Goal: Task Accomplishment & Management: Complete application form

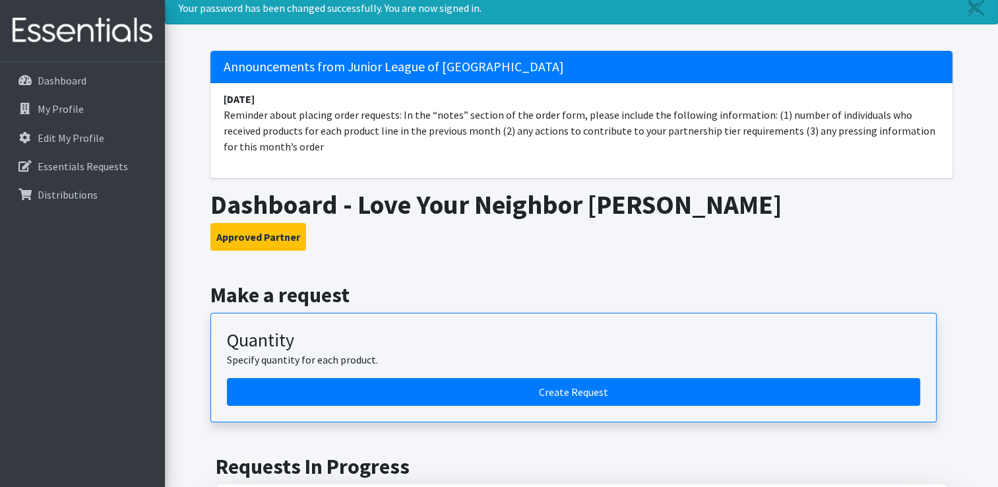
scroll to position [47, 0]
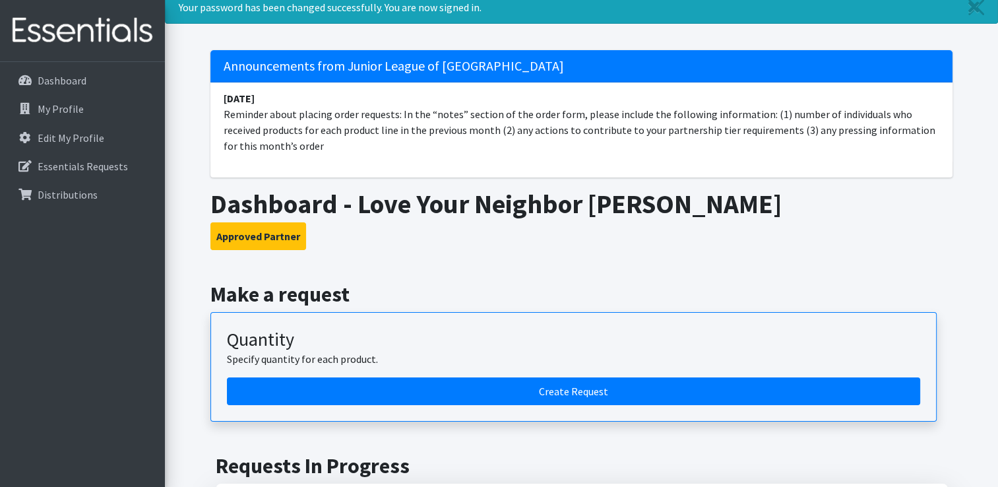
drag, startPoint x: 758, startPoint y: 115, endPoint x: 824, endPoint y: 158, distance: 79.6
click at [824, 158] on li "[DATE] Reminder about placing order requests: In the “notes” section of the ord…" at bounding box center [581, 121] width 742 height 79
copy li "(1) number of individuals who received products for each product line in the pr…"
click at [710, 156] on li "[DATE] Reminder about placing order requests: In the “notes” section of the ord…" at bounding box center [581, 121] width 742 height 79
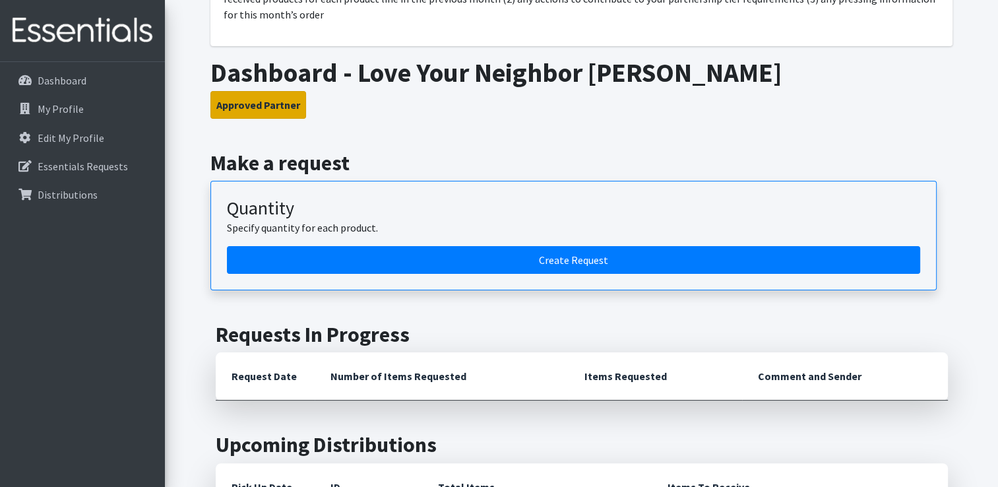
scroll to position [216, 0]
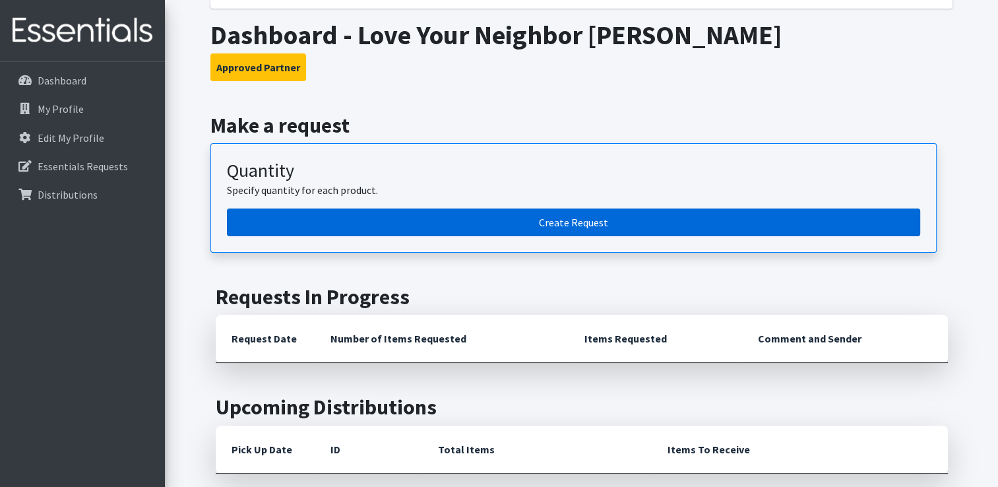
click at [443, 228] on link "Create Request" at bounding box center [573, 222] width 693 height 28
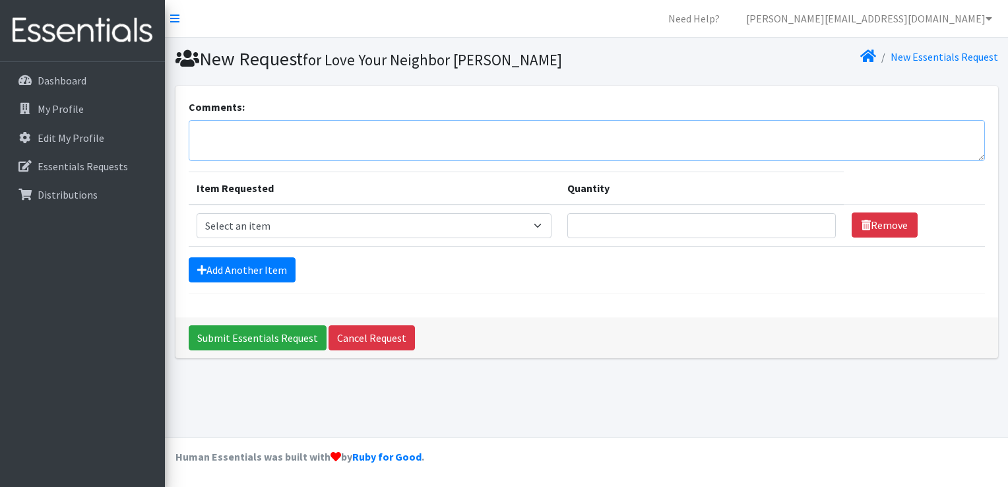
click at [254, 125] on textarea "Comments:" at bounding box center [587, 140] width 796 height 41
paste textarea "(1) number of individuals who received products for each product line in the pr…"
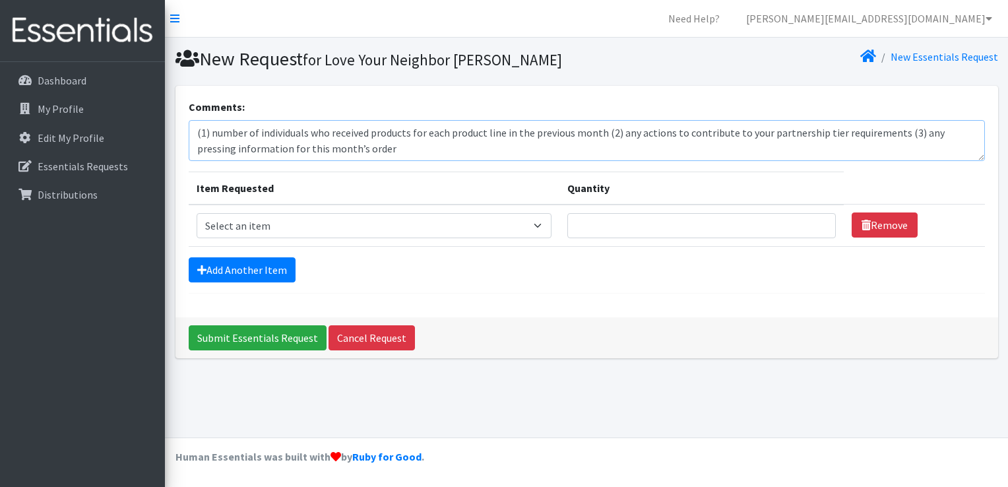
click at [599, 133] on textarea "(1) number of individuals who received products for each product line in the pr…" at bounding box center [587, 140] width 796 height 41
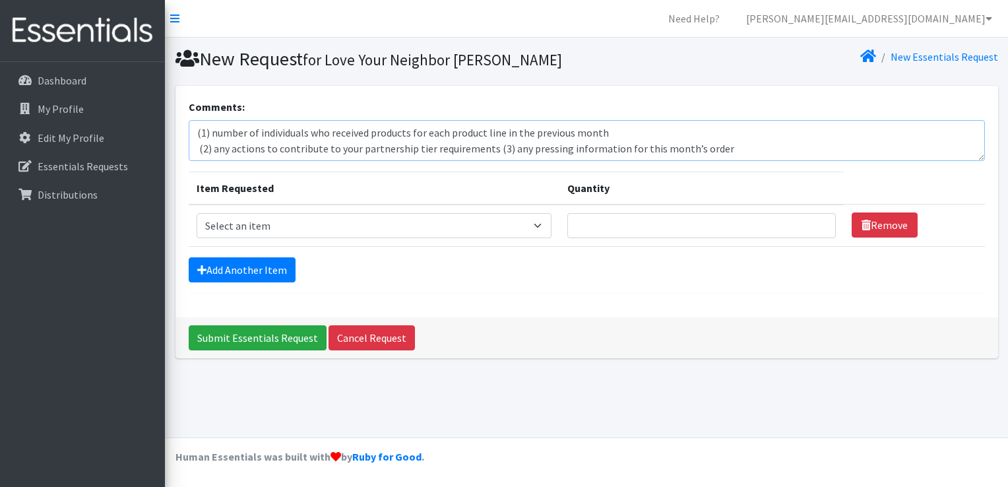
click at [486, 149] on textarea "(1) number of individuals who received products for each product line in the pr…" at bounding box center [587, 140] width 796 height 41
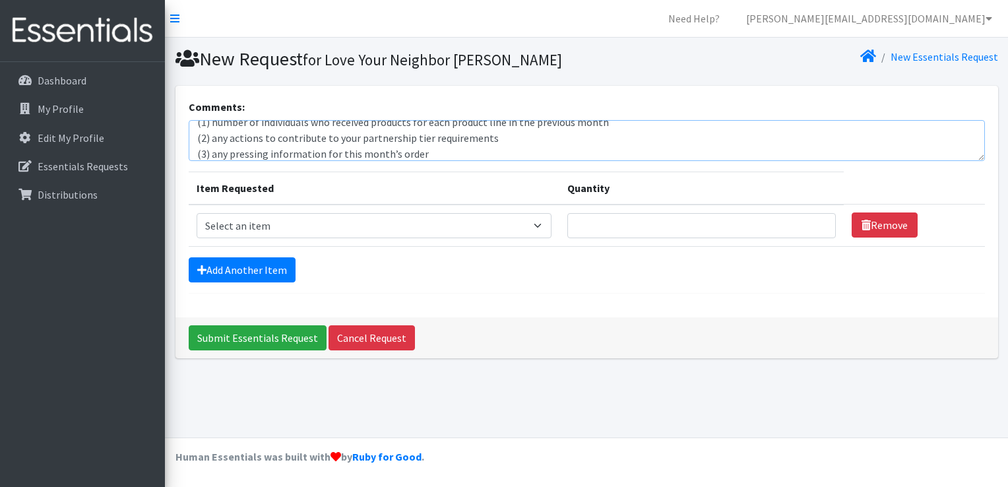
type textarea "(1) number of individuals who received products for each product line in the pr…"
